Goal: Find specific page/section: Find specific page/section

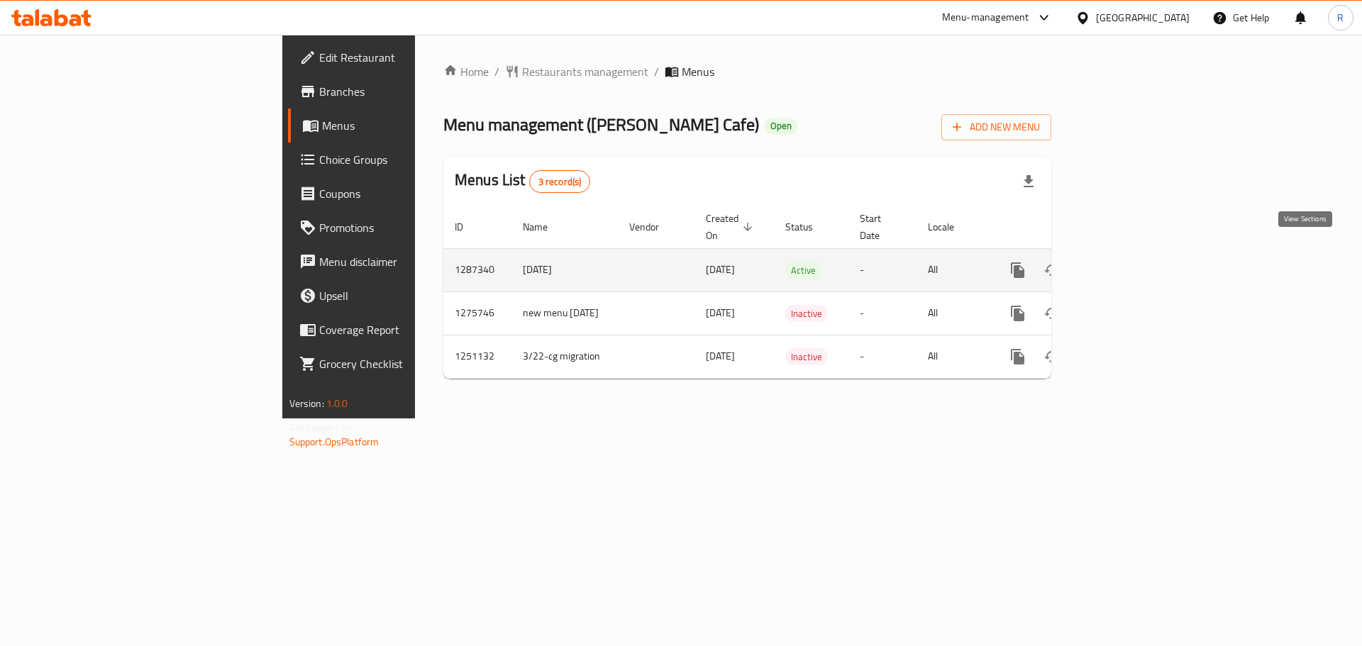
click at [1137, 258] on link "enhanced table" at bounding box center [1120, 270] width 34 height 34
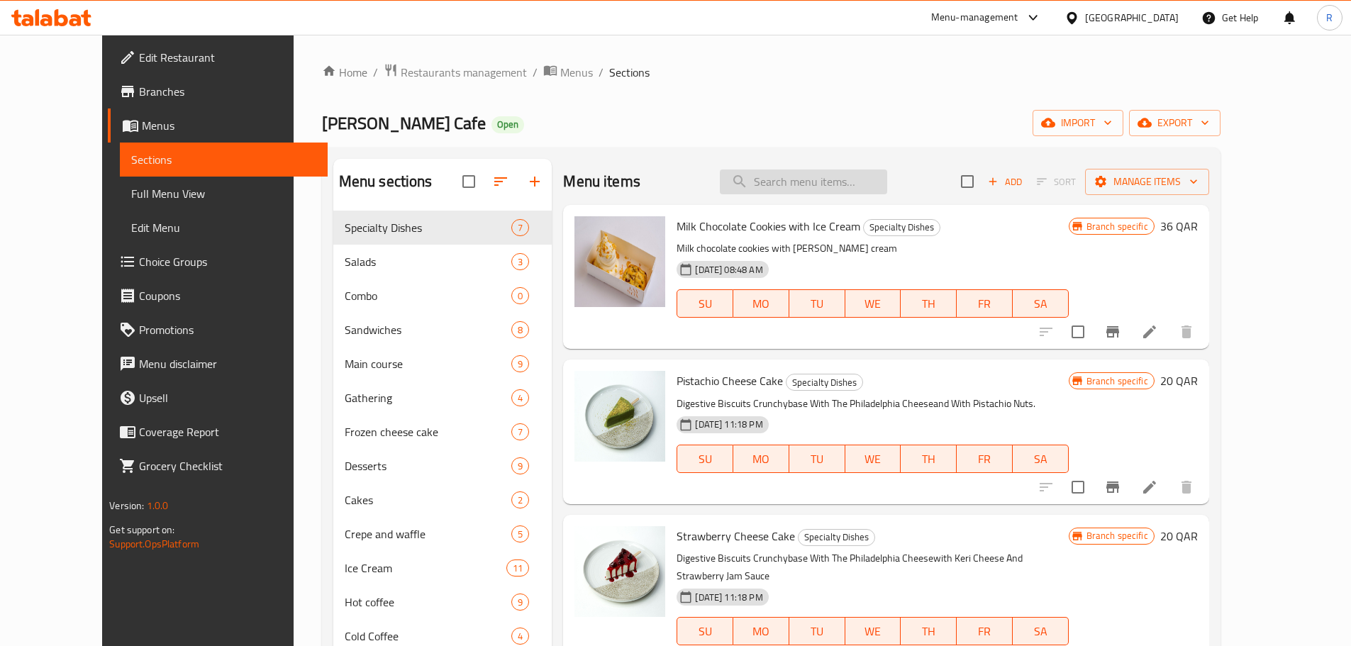
click at [832, 174] on input "search" at bounding box center [803, 182] width 167 height 25
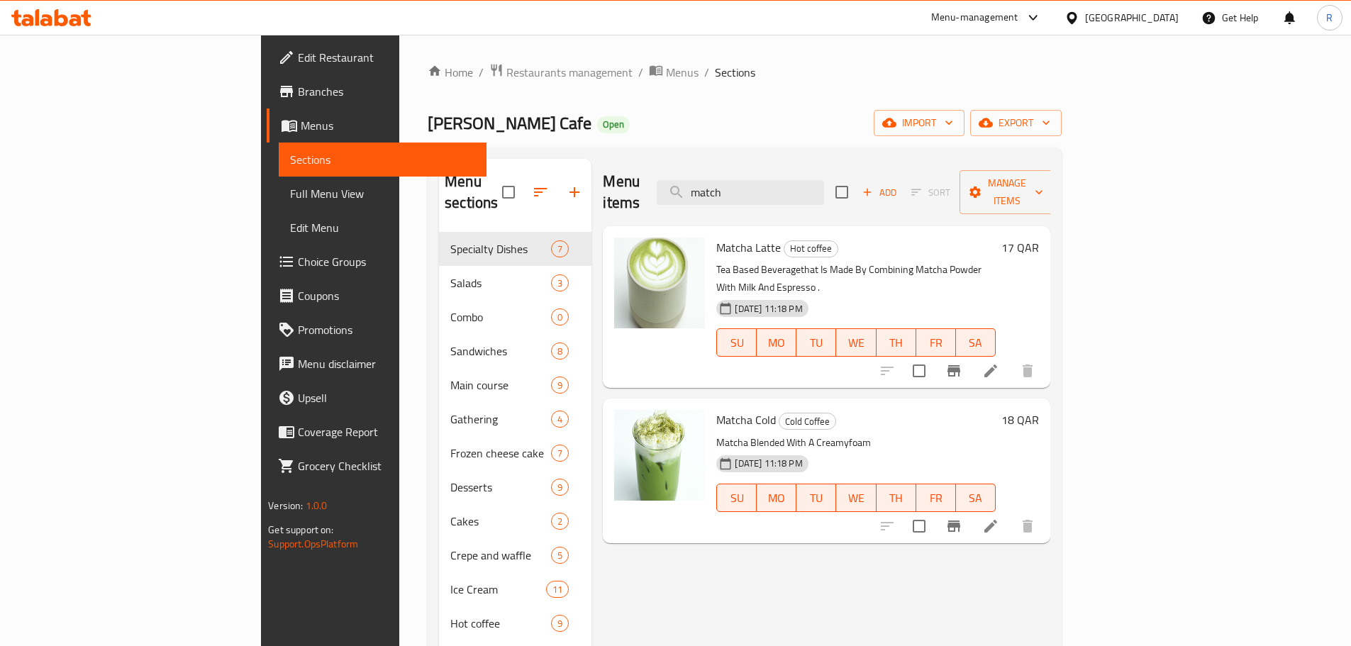
click at [960, 365] on icon "Branch-specific-item" at bounding box center [954, 370] width 13 height 11
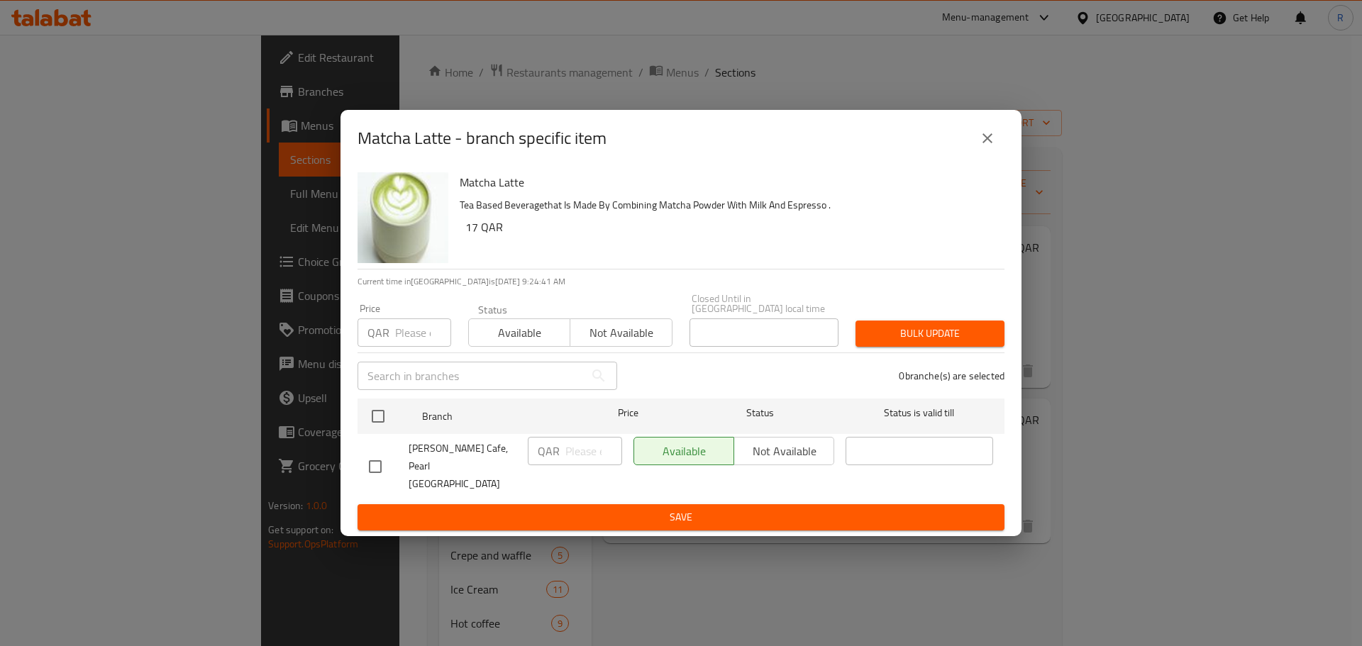
click at [990, 143] on icon "close" at bounding box center [987, 138] width 10 height 10
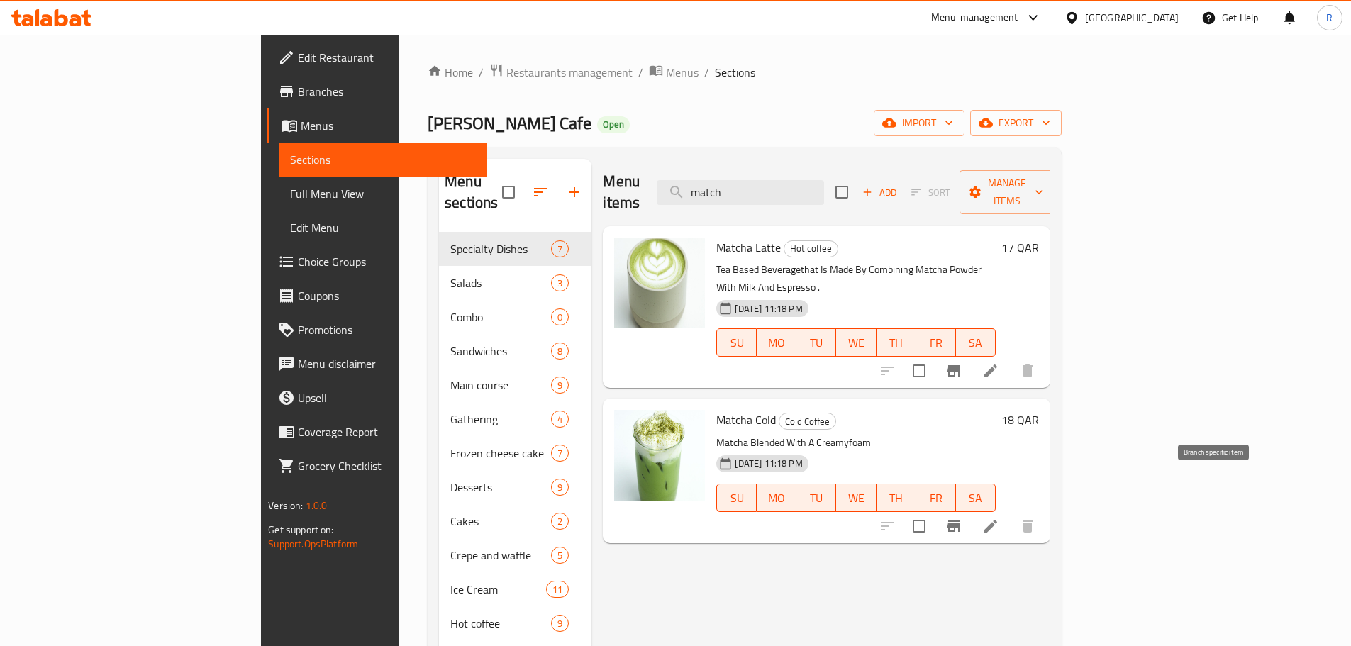
click at [960, 521] on icon "Branch-specific-item" at bounding box center [954, 526] width 13 height 11
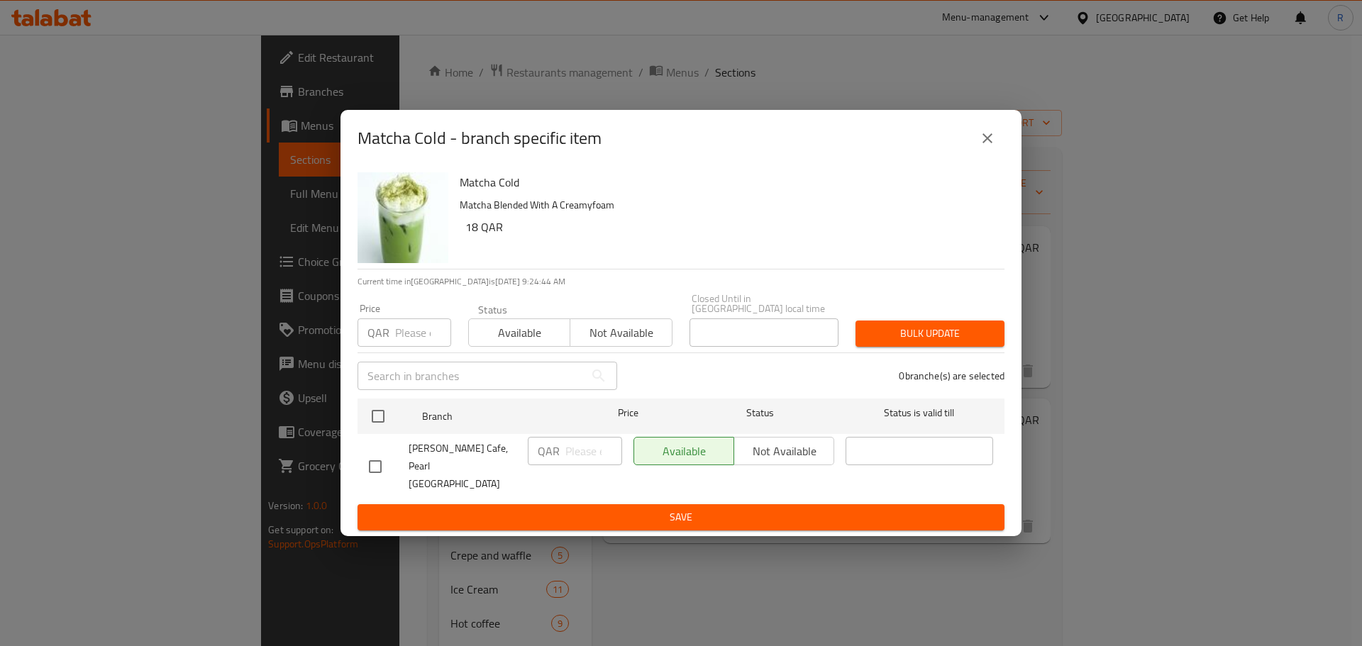
click at [982, 147] on icon "close" at bounding box center [987, 138] width 17 height 17
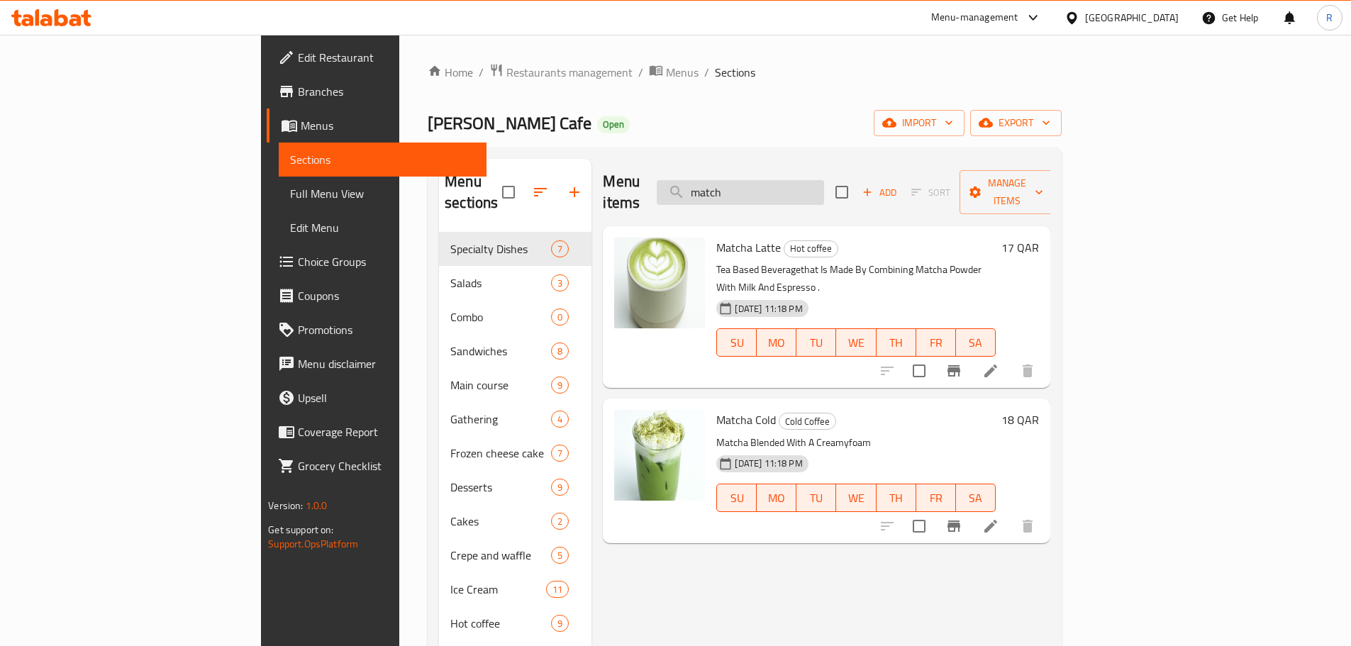
drag, startPoint x: 844, startPoint y: 187, endPoint x: 765, endPoint y: 184, distance: 79.5
click at [765, 184] on input "match" at bounding box center [740, 192] width 167 height 25
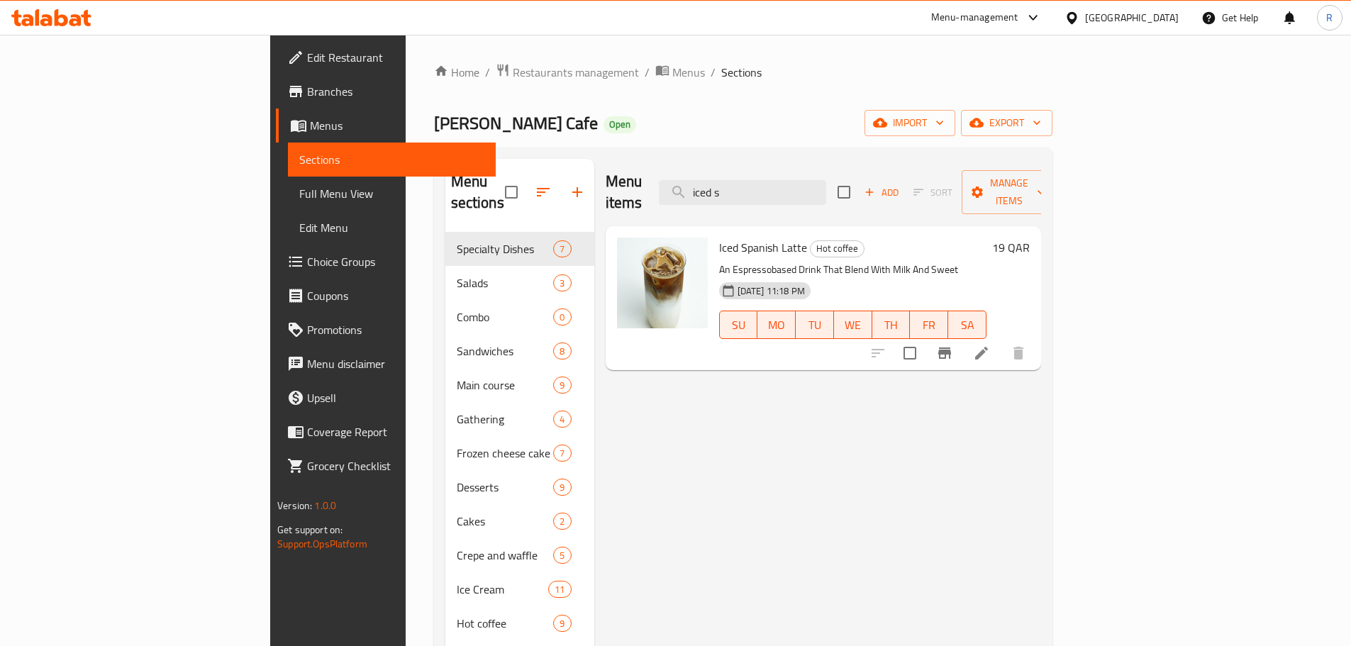
type input "iced s"
click at [513, 79] on span "Restaurants management" at bounding box center [576, 72] width 126 height 17
